Goal: Task Accomplishment & Management: Use online tool/utility

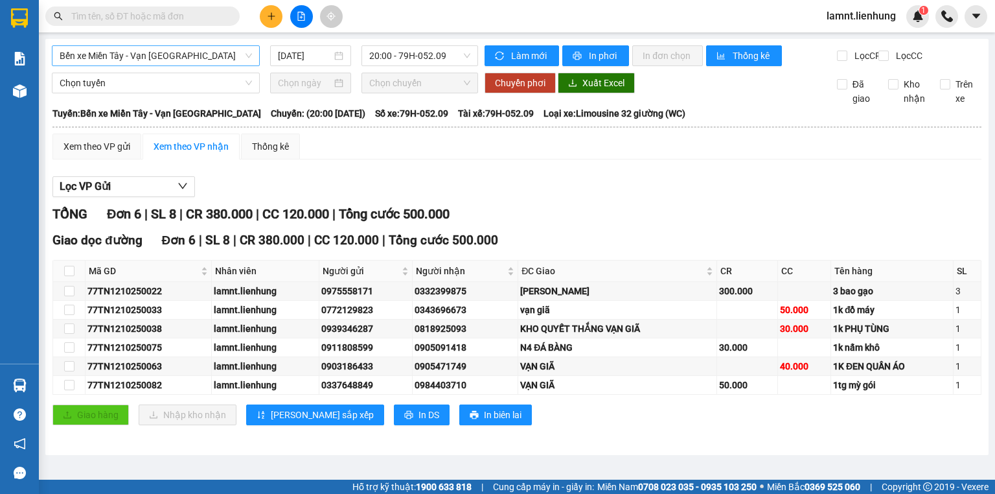
click at [200, 49] on span "Bến xe Miền Tây - Vạn [GEOGRAPHIC_DATA]" at bounding box center [156, 55] width 192 height 19
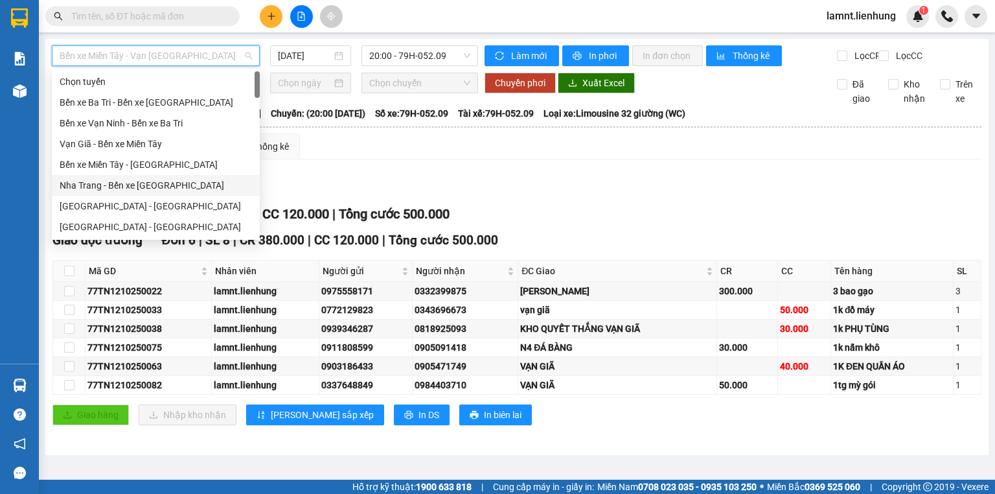
click at [141, 181] on div "Nha Trang - Bến xe [GEOGRAPHIC_DATA]" at bounding box center [156, 185] width 192 height 14
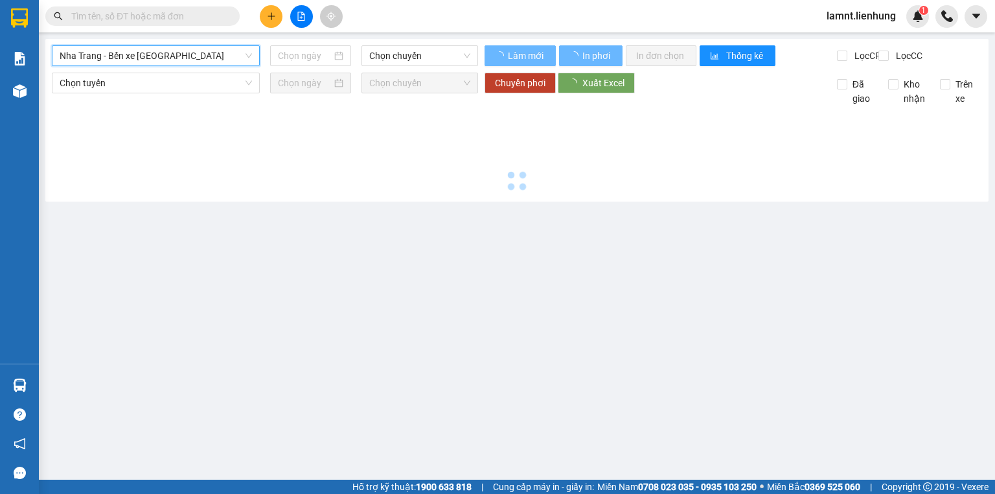
type input "[DATE]"
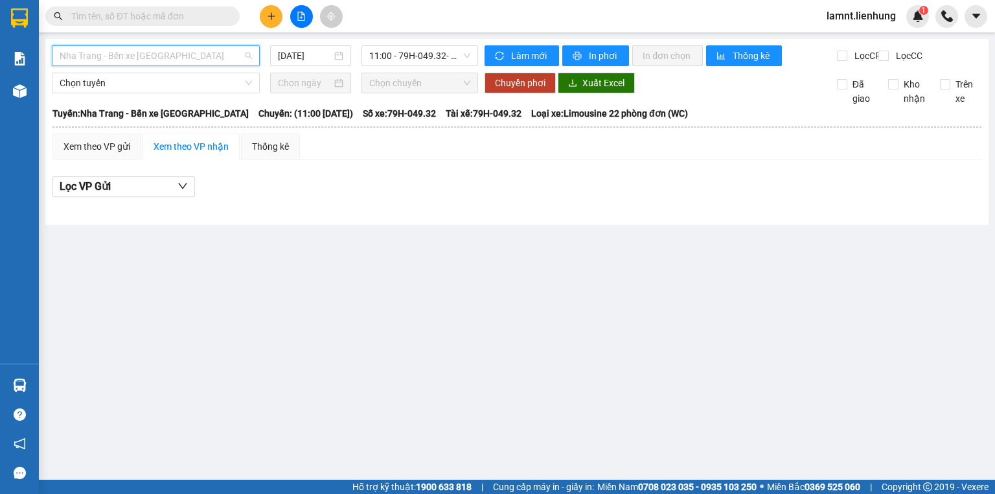
click at [141, 58] on span "Nha Trang - Bến xe [GEOGRAPHIC_DATA]" at bounding box center [156, 55] width 192 height 19
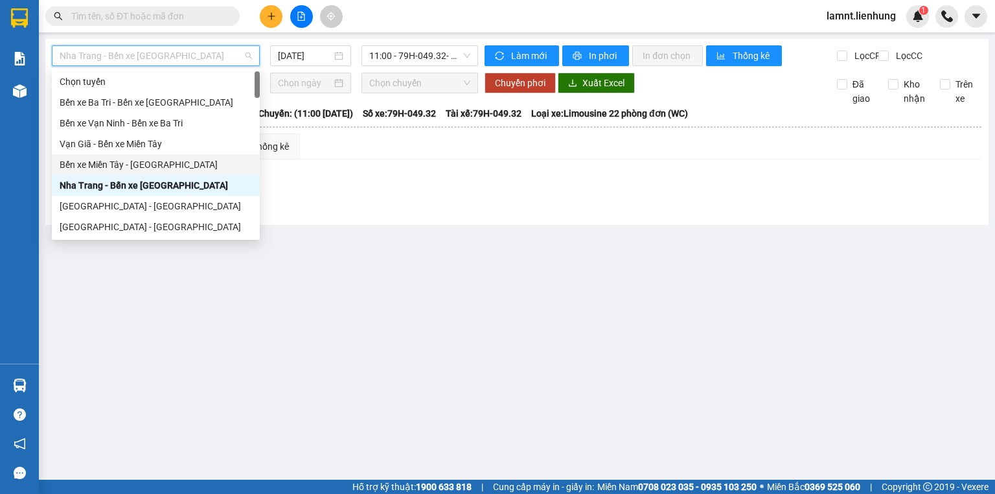
click at [144, 160] on div "Bến xe Miền Tây - [GEOGRAPHIC_DATA]" at bounding box center [156, 164] width 192 height 14
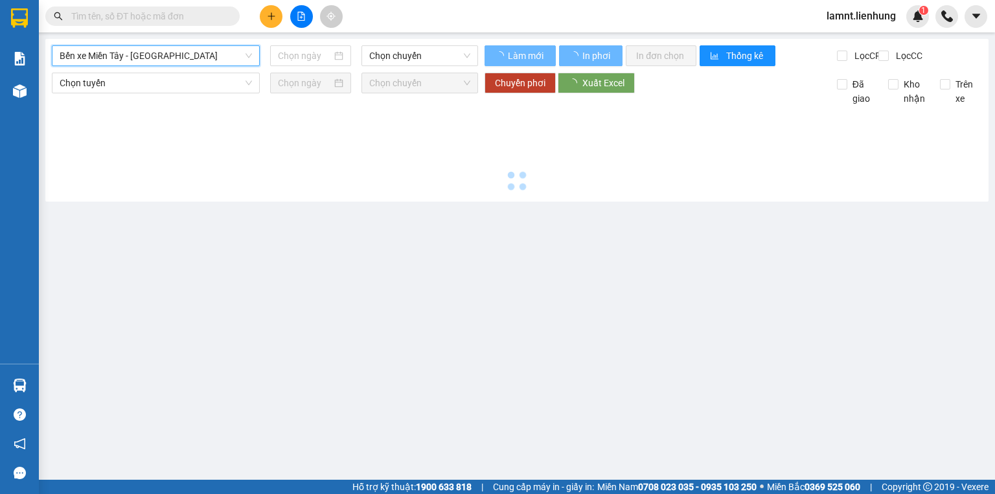
type input "[DATE]"
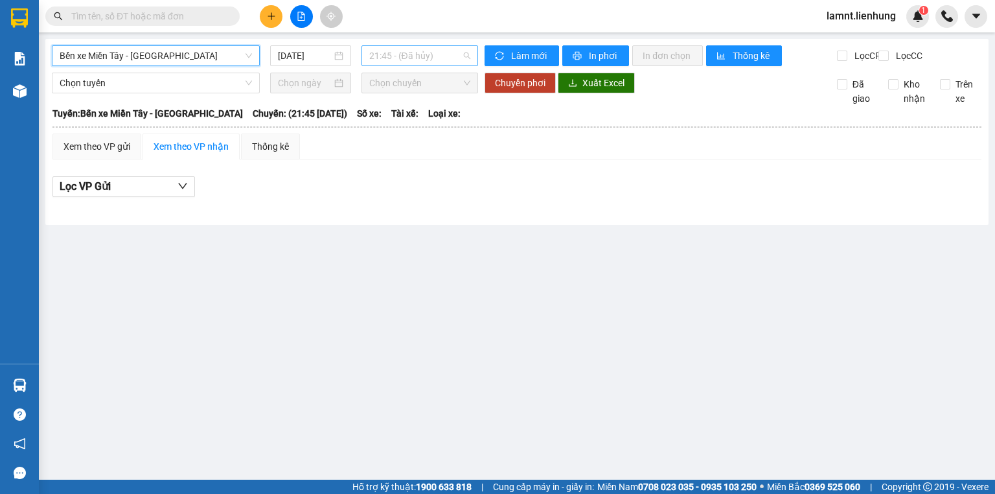
click at [382, 55] on span "21:45 - (Đã hủy)" at bounding box center [420, 55] width 102 height 19
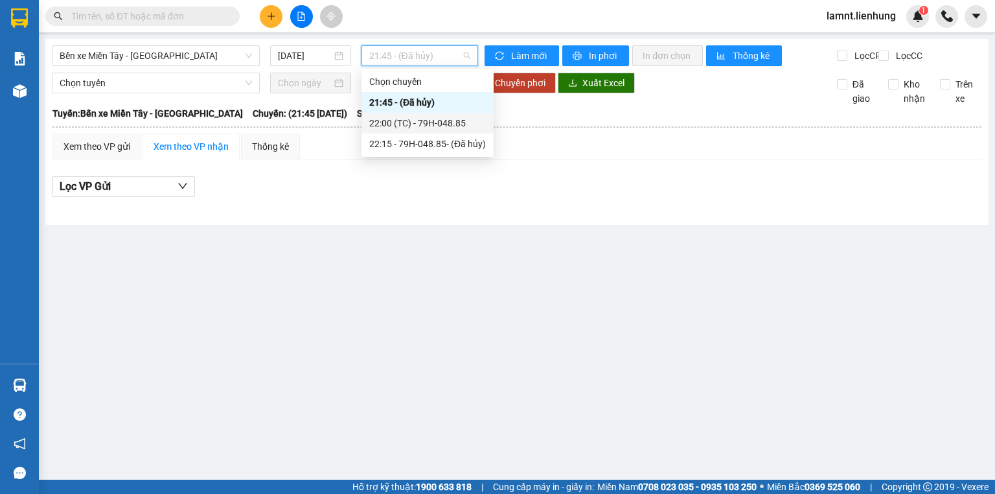
click at [390, 122] on div "22:00 (TC) - 79H-048.85" at bounding box center [427, 123] width 117 height 14
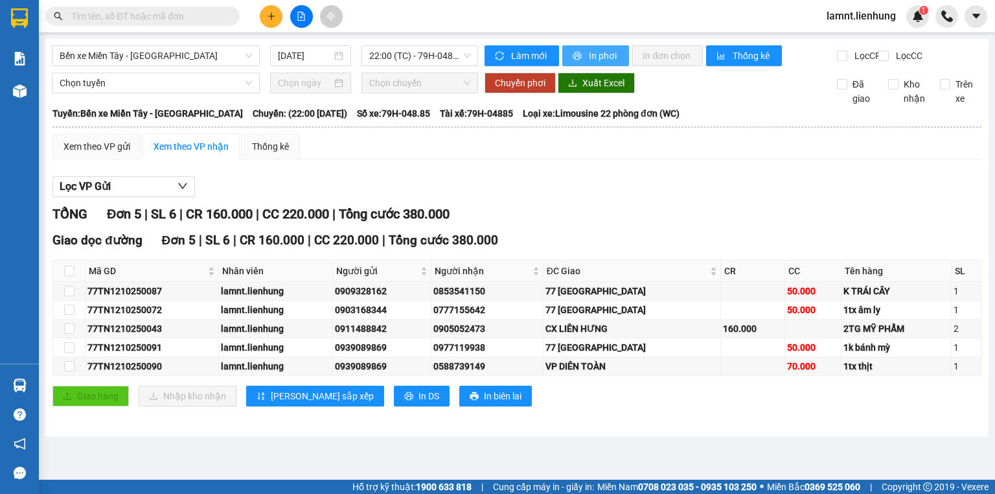
click at [571, 49] on button "In phơi" at bounding box center [595, 55] width 67 height 21
